Goal: Information Seeking & Learning: Learn about a topic

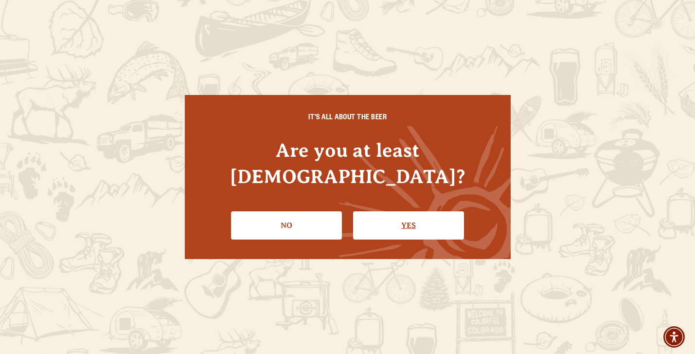
click at [412, 211] on link "Yes" at bounding box center [408, 225] width 111 height 28
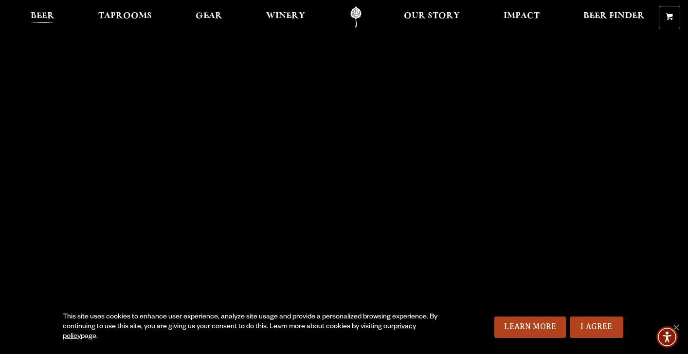
click at [43, 18] on span "Beer" at bounding box center [43, 16] width 24 height 8
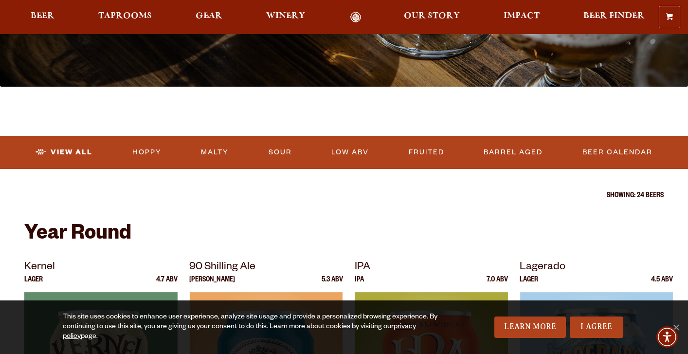
scroll to position [243, 0]
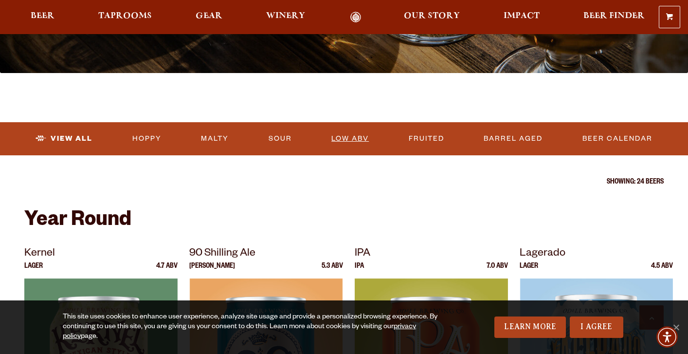
click at [362, 134] on link "Low ABV" at bounding box center [350, 139] width 45 height 22
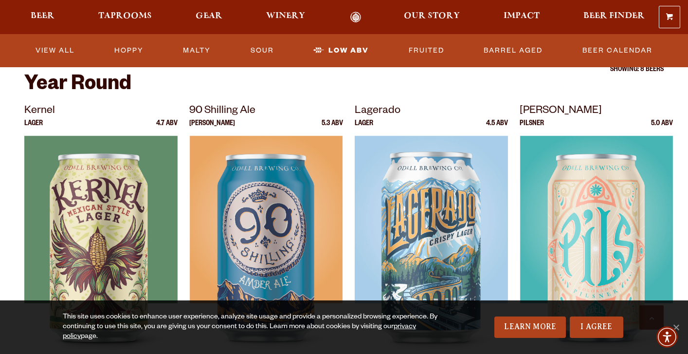
scroll to position [341, 0]
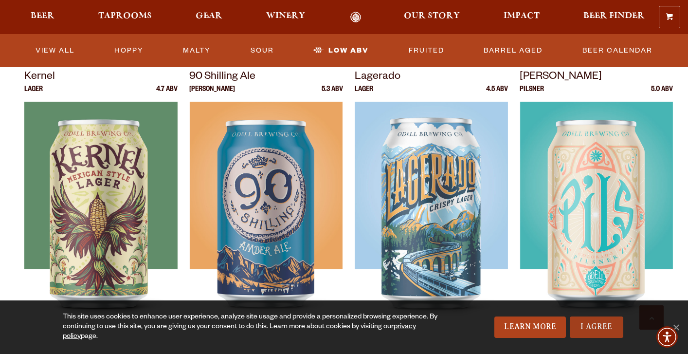
click at [584, 329] on link "I Agree" at bounding box center [597, 326] width 54 height 21
